Goal: Task Accomplishment & Management: Complete application form

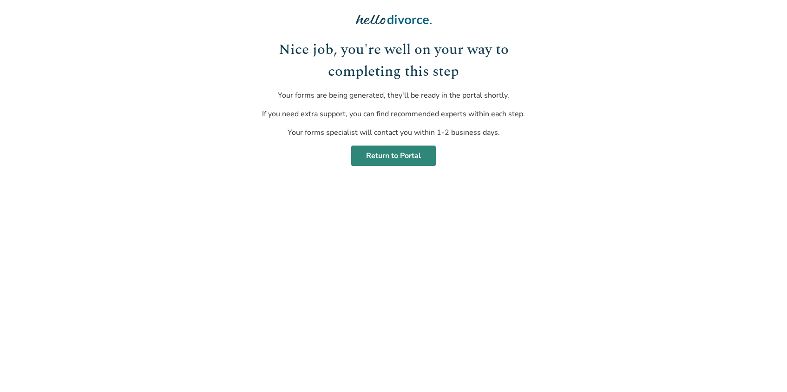
click at [395, 156] on link "Return to Portal" at bounding box center [393, 155] width 85 height 20
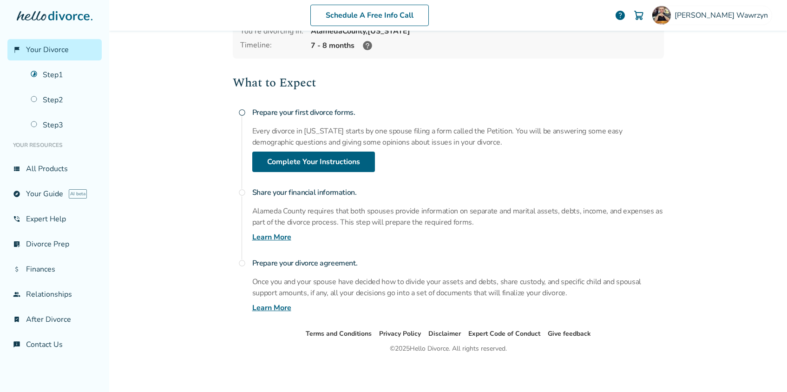
scroll to position [71, 0]
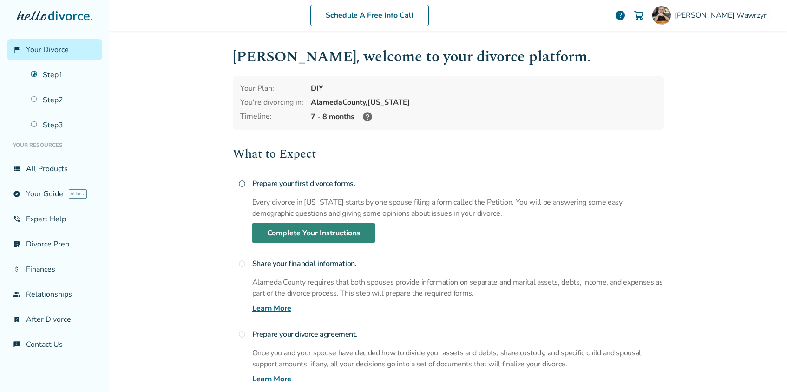
click at [291, 229] on link "Complete Your Instructions" at bounding box center [313, 233] width 123 height 20
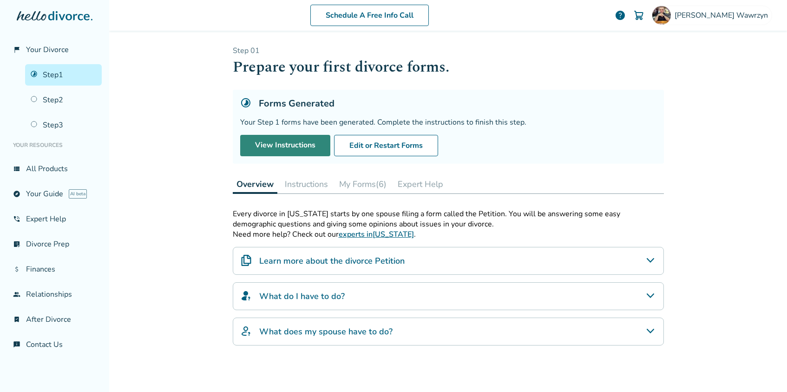
click at [283, 145] on link "View Instructions" at bounding box center [285, 145] width 90 height 21
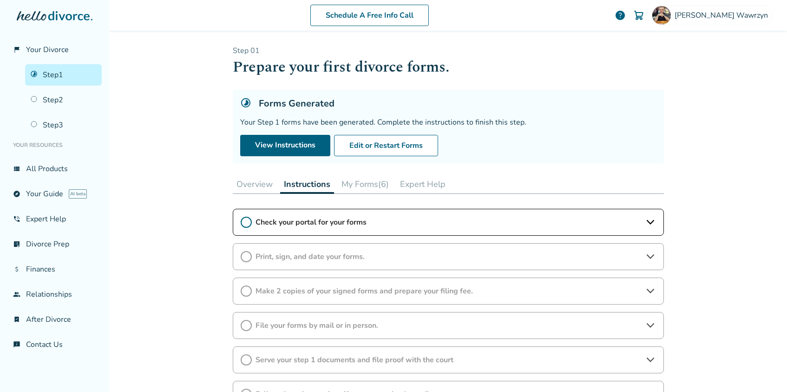
click at [293, 217] on span "Check your portal for your forms" at bounding box center [449, 222] width 386 height 10
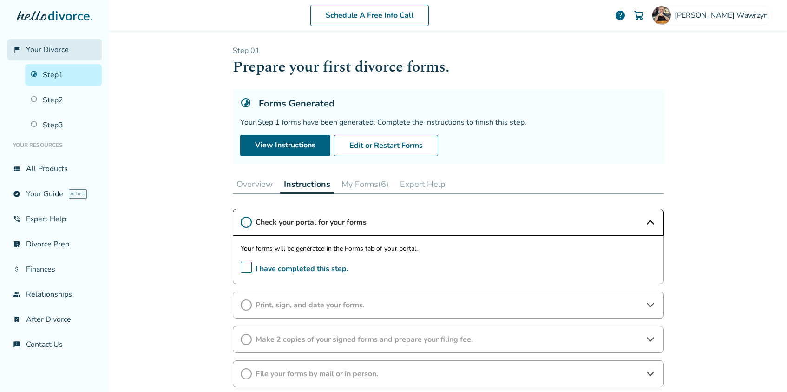
click at [50, 59] on link "flag_2 Your Divorce" at bounding box center [54, 49] width 94 height 21
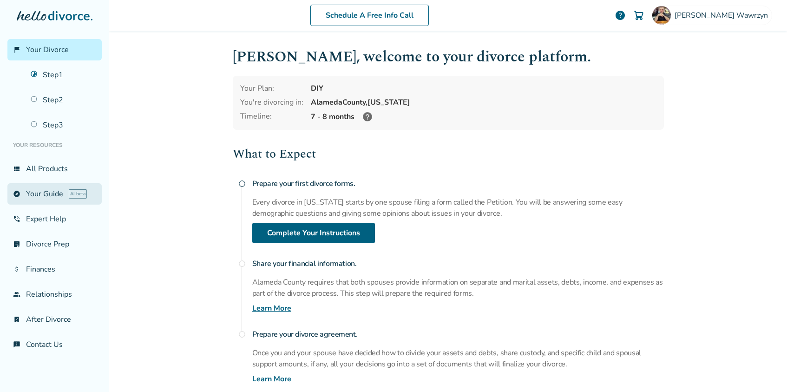
click at [48, 188] on link "explore Your Guide AI beta" at bounding box center [54, 193] width 94 height 21
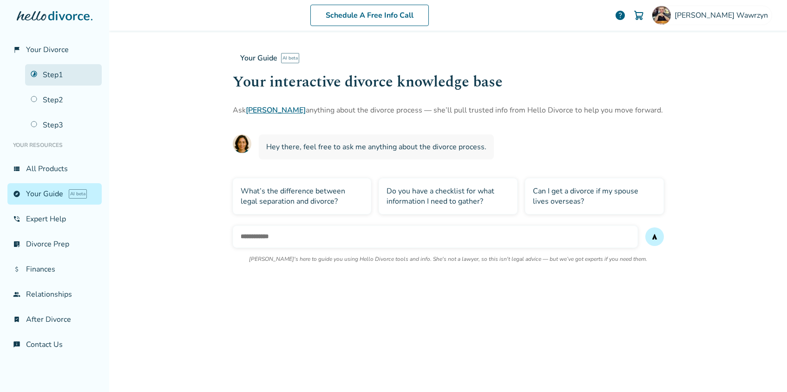
click at [50, 73] on link "Step 1" at bounding box center [63, 74] width 77 height 21
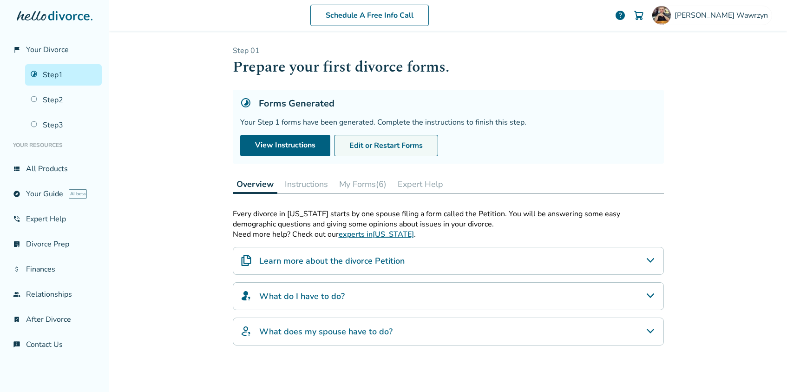
click at [377, 138] on button "Edit or Restart Forms" at bounding box center [386, 145] width 104 height 21
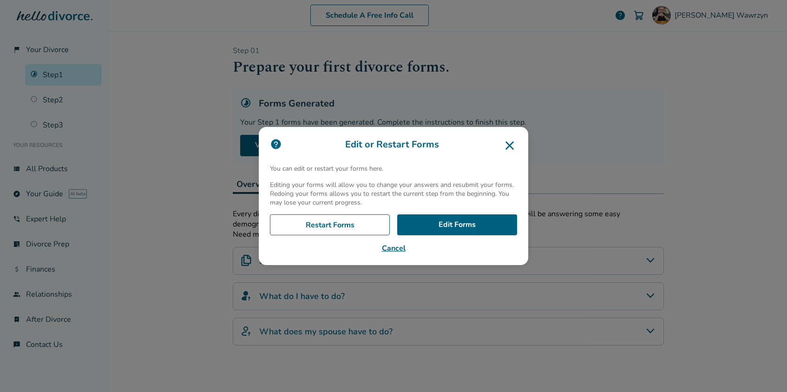
click at [509, 146] on icon at bounding box center [510, 145] width 8 height 8
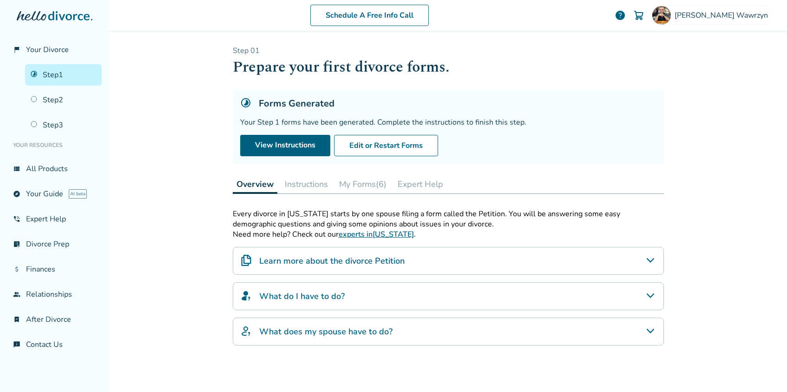
click at [363, 181] on button "My Forms (6)" at bounding box center [363, 184] width 55 height 19
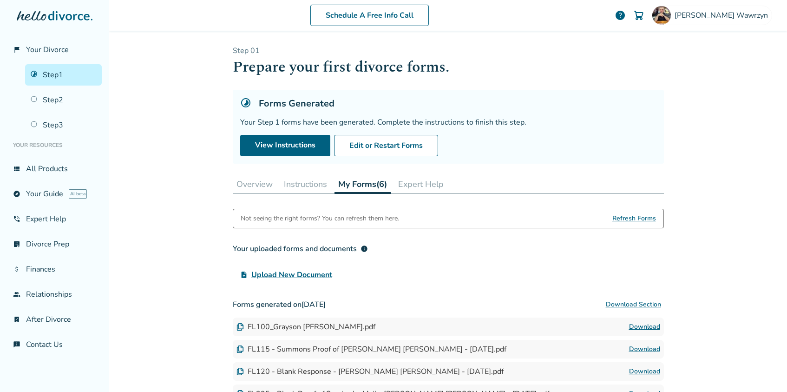
scroll to position [134, 0]
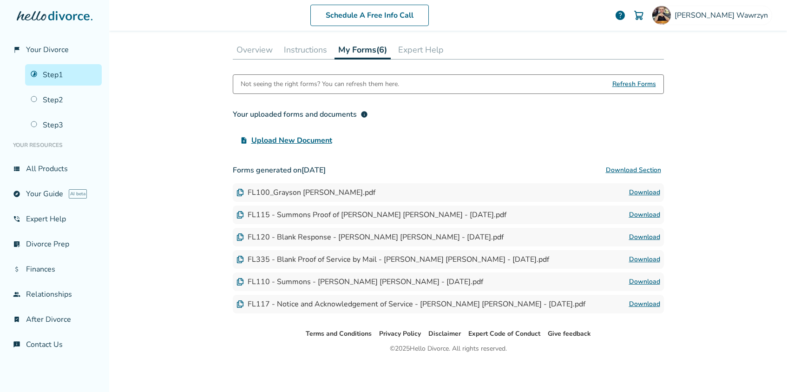
click at [263, 52] on button "Overview" at bounding box center [255, 49] width 44 height 19
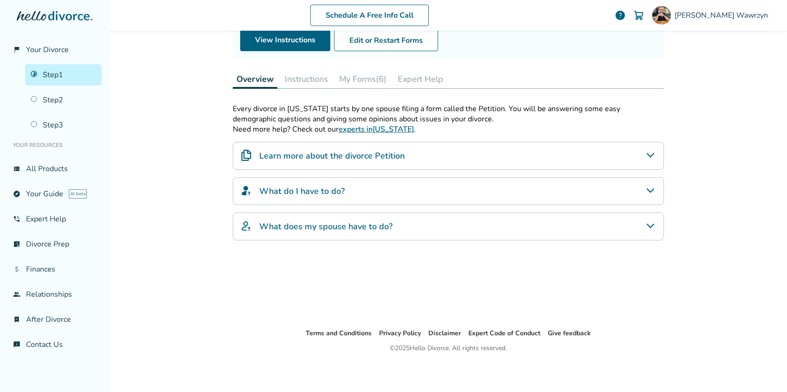
click at [314, 72] on button "Instructions" at bounding box center [306, 79] width 51 height 19
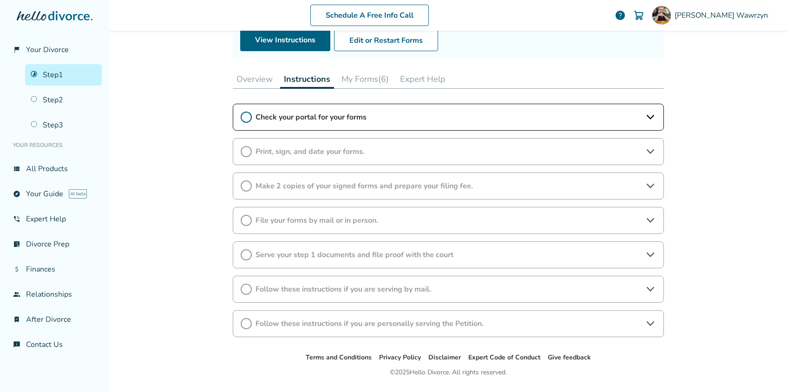
click at [317, 117] on span "Check your portal for your forms" at bounding box center [449, 117] width 386 height 10
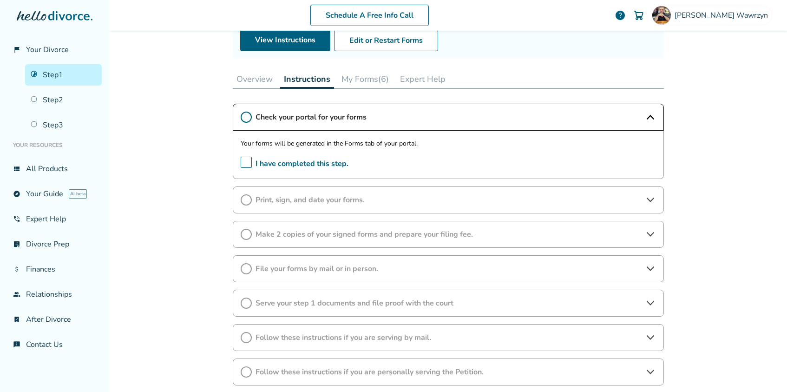
click at [243, 159] on span "I have completed this step." at bounding box center [295, 164] width 108 height 14
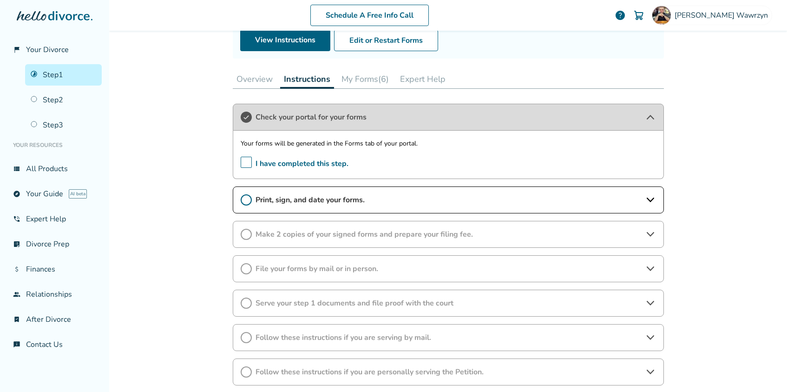
click at [312, 198] on span "Print, sign, and date your forms." at bounding box center [449, 200] width 386 height 10
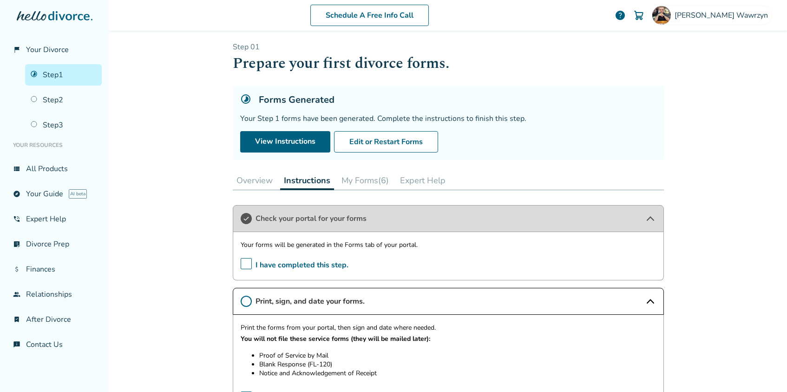
scroll to position [3, 0]
click at [195, 205] on div "Schedule A Free Info Call Grayson Wawrzyn help Schedule A Free Call Grayson Waw…" at bounding box center [448, 196] width 678 height 392
